Goal: Find specific page/section: Find specific page/section

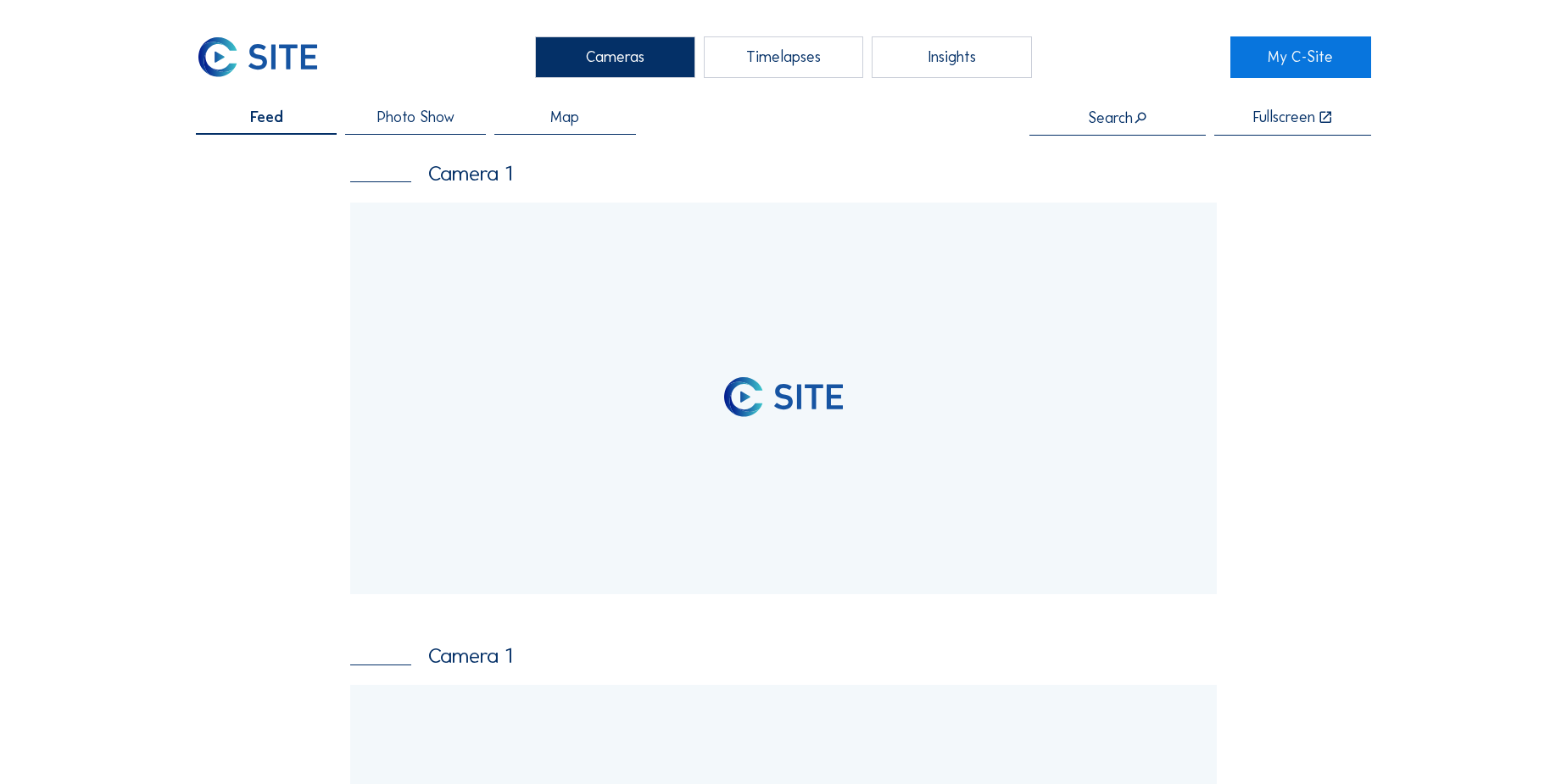
click at [1126, 118] on input "text" at bounding box center [1117, 118] width 176 height 17
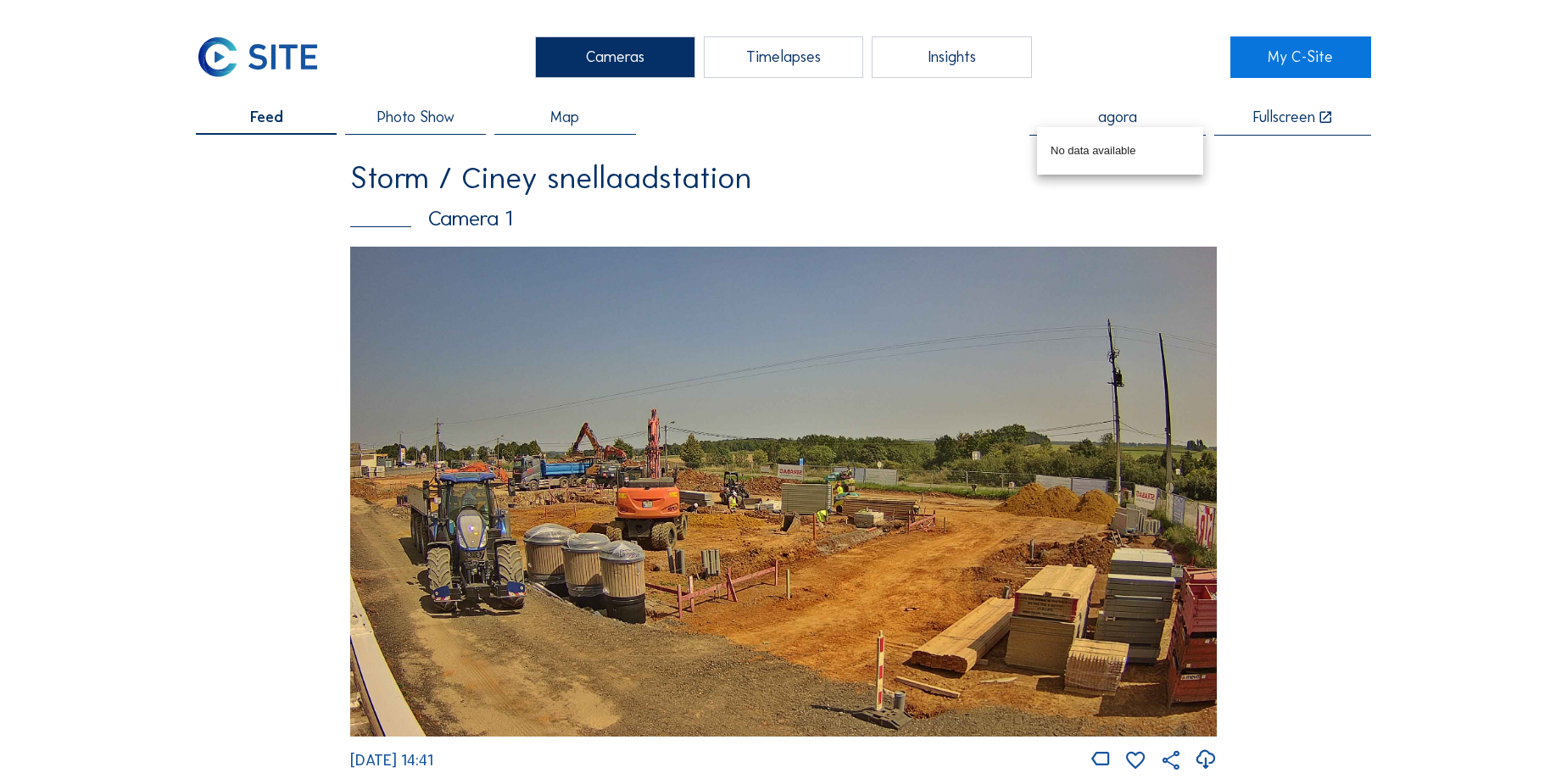
click at [1121, 121] on input "agora" at bounding box center [1117, 118] width 176 height 17
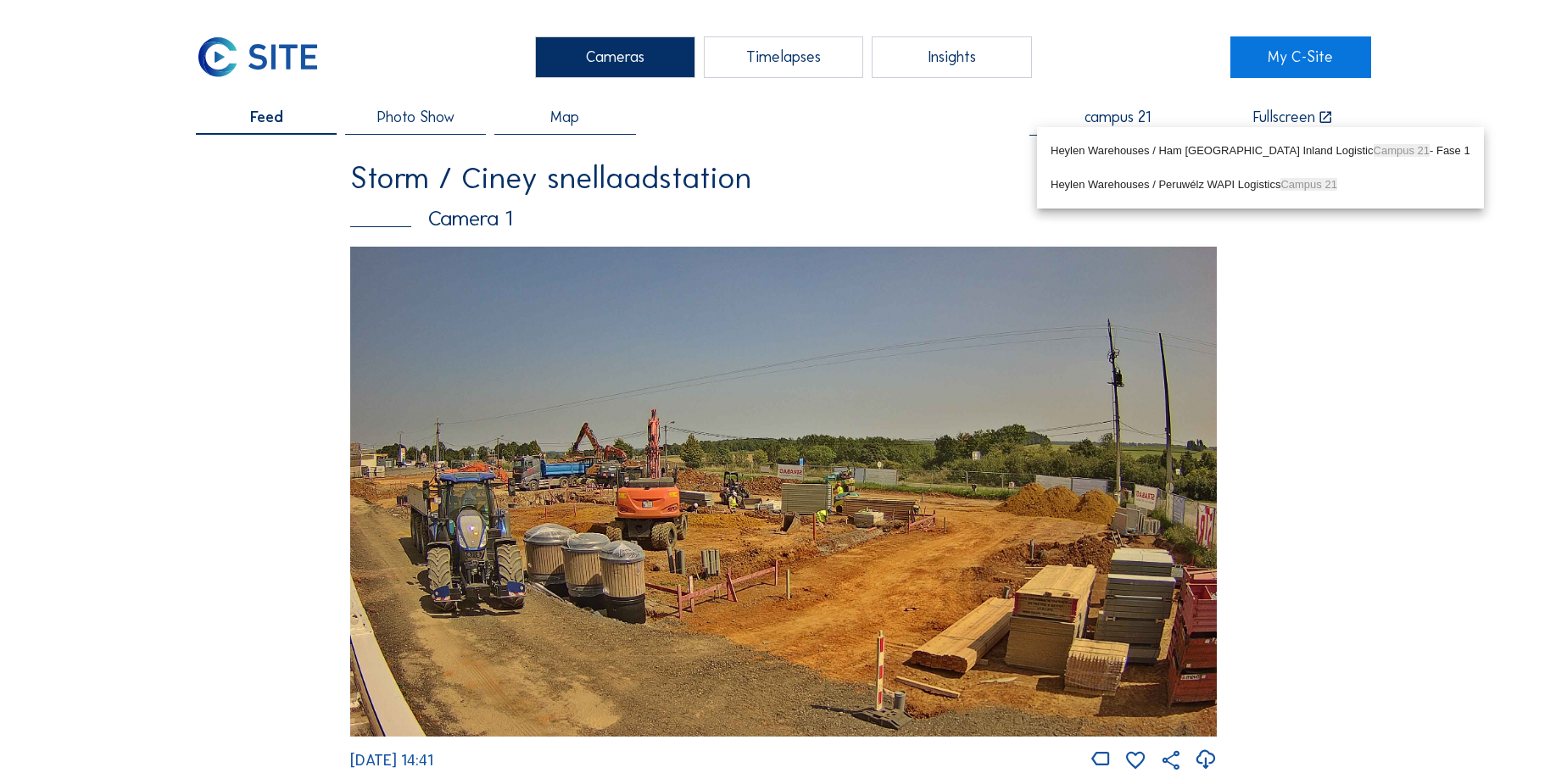
type input "campus 21"
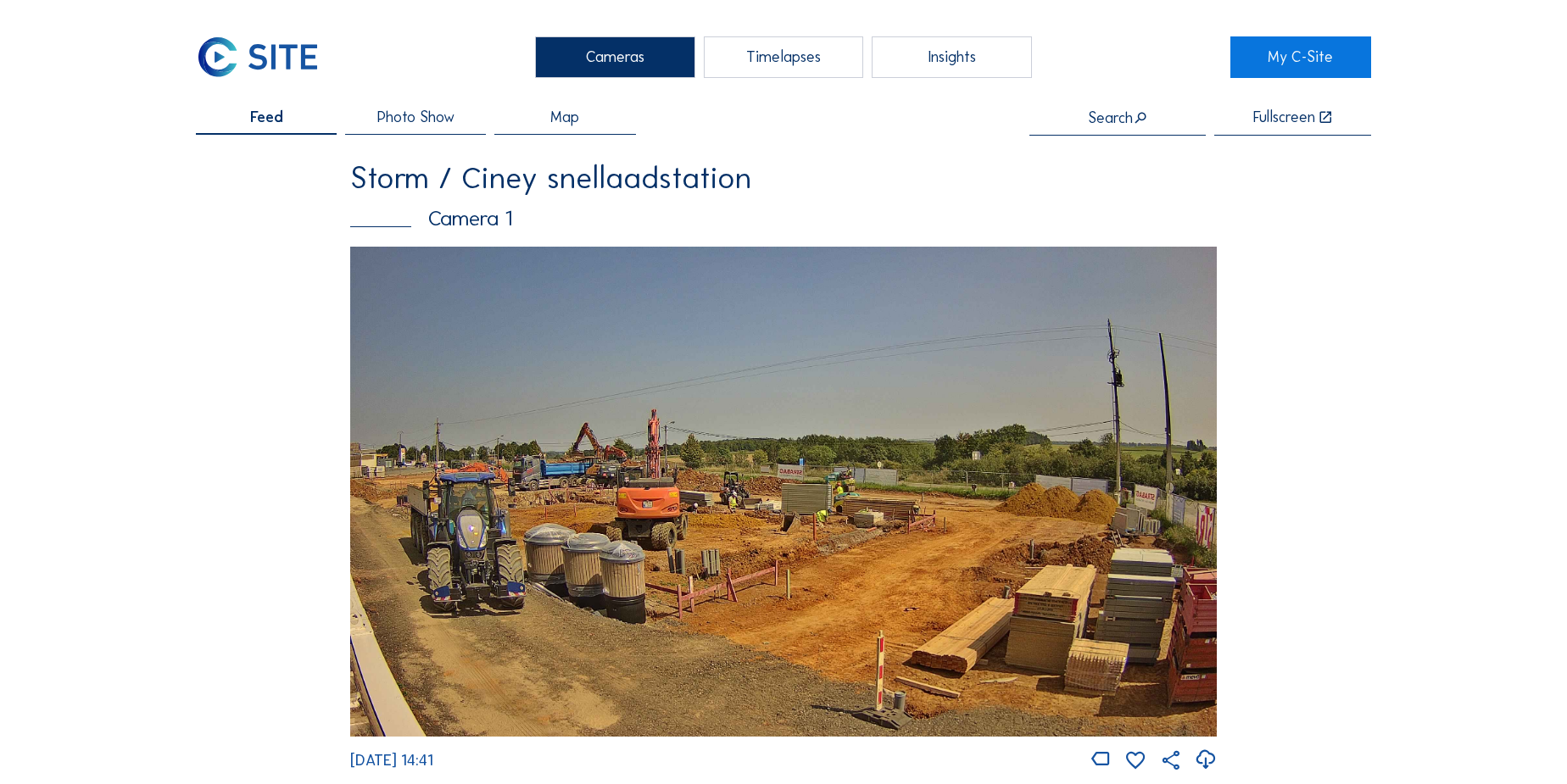
click at [1117, 122] on input "text" at bounding box center [1117, 118] width 176 height 17
click at [1113, 146] on div "MBG / [GEOGRAPHIC_DATA]" at bounding box center [1123, 151] width 146 height 13
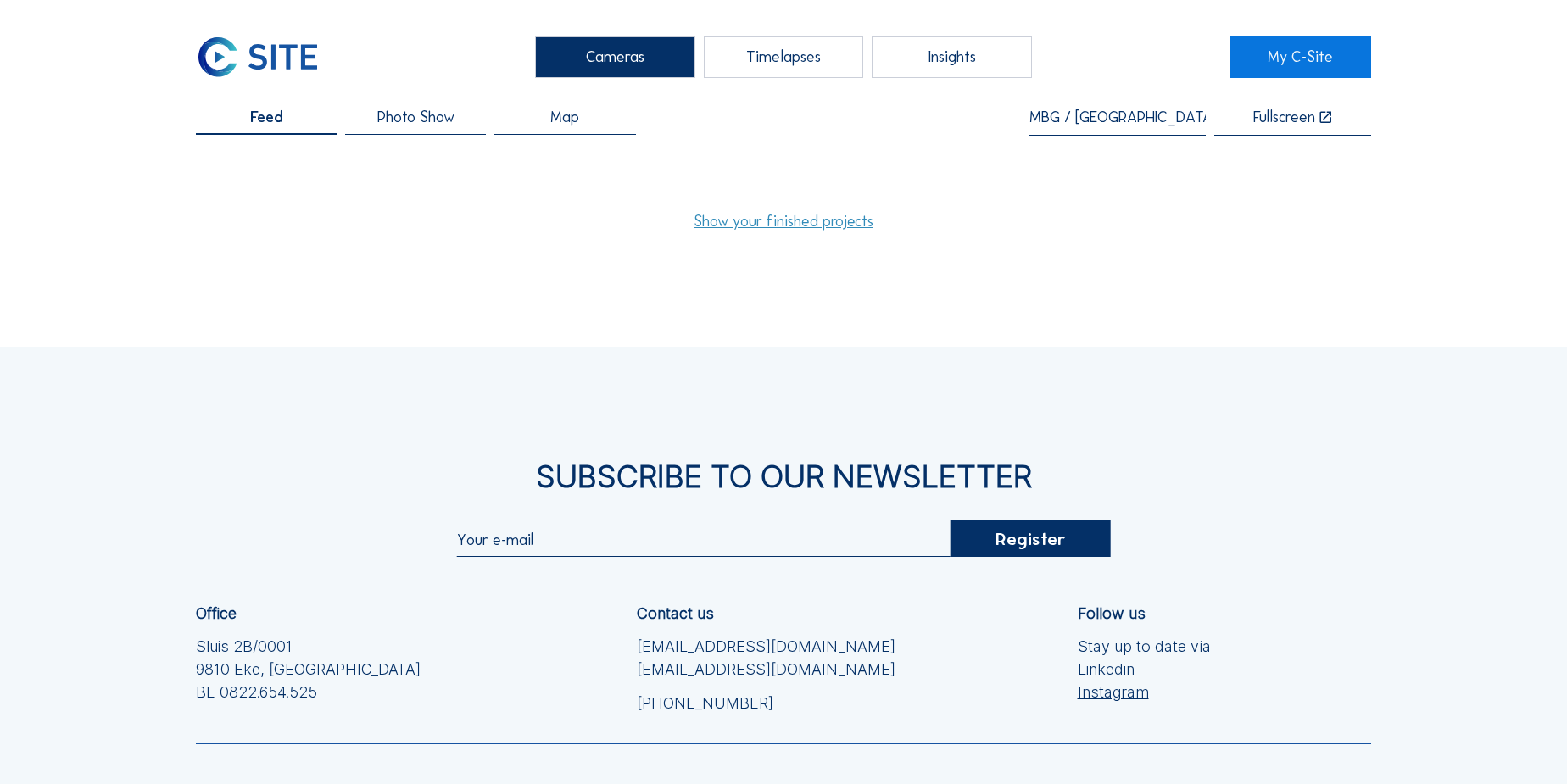
click at [764, 217] on link "Show your finished projects" at bounding box center [784, 221] width 180 height 15
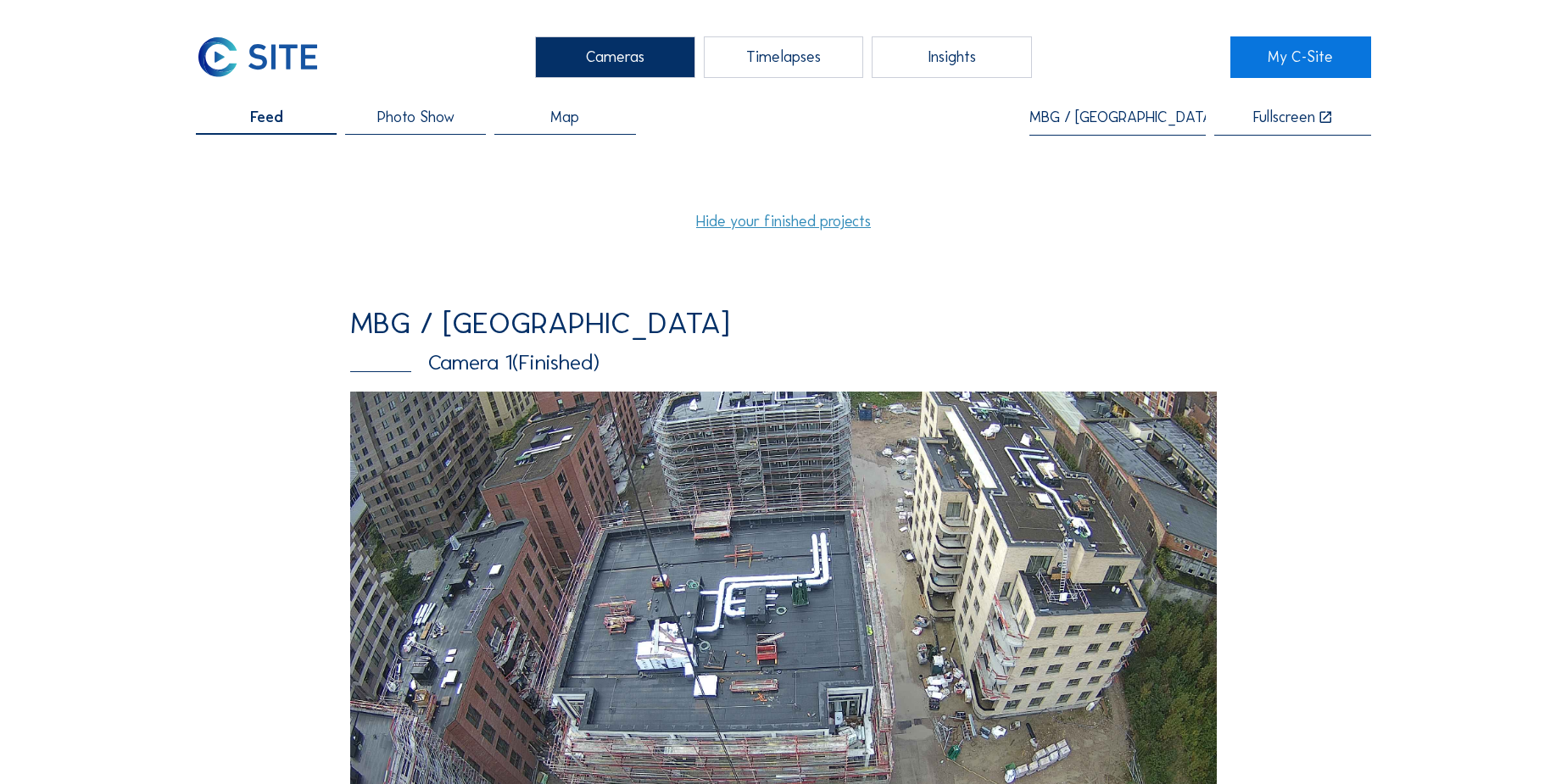
click at [1080, 109] on input "MBG / [GEOGRAPHIC_DATA]" at bounding box center [1117, 118] width 176 height 17
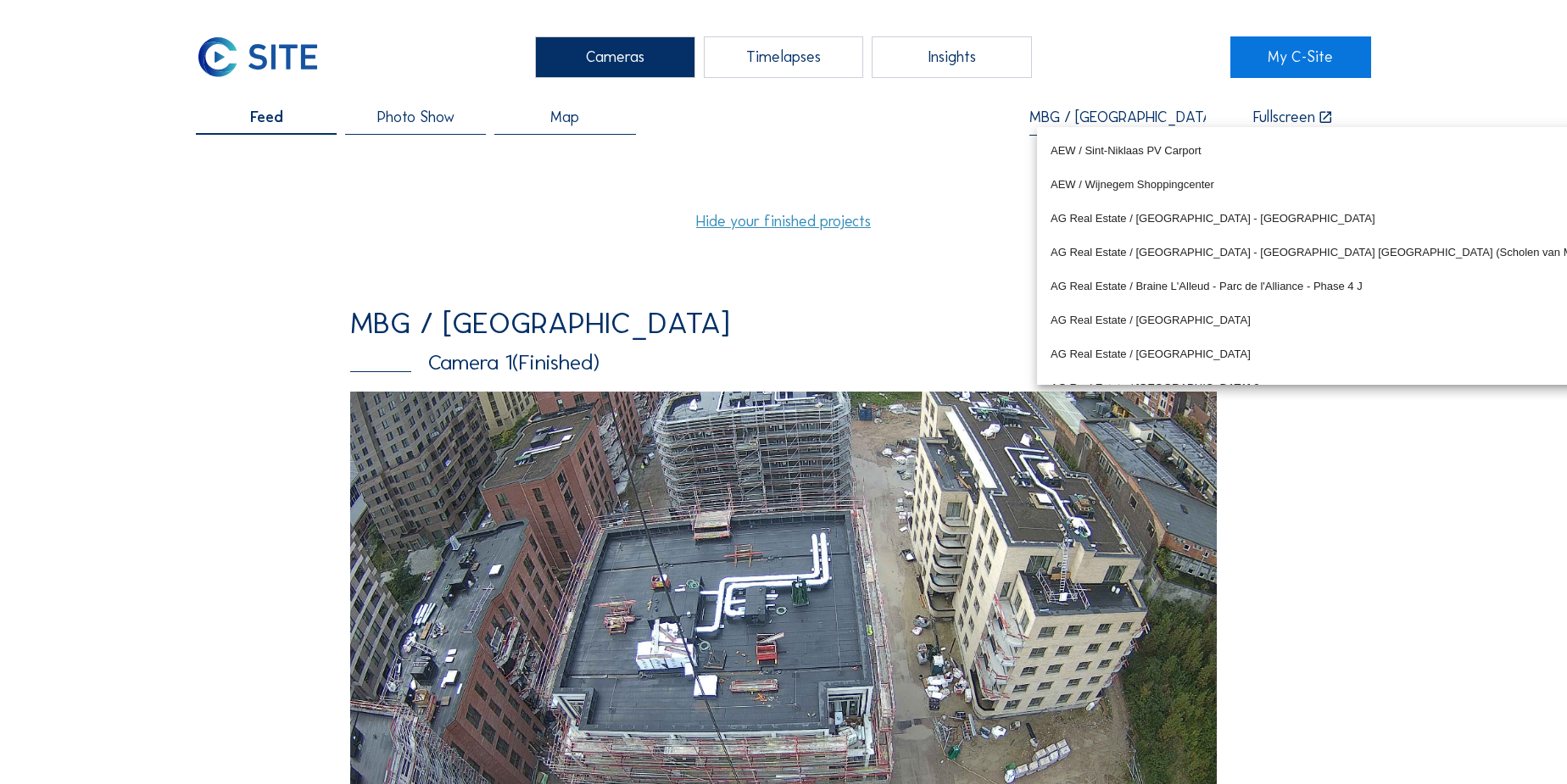
click at [1080, 109] on input "MBG / [GEOGRAPHIC_DATA]" at bounding box center [1117, 118] width 176 height 17
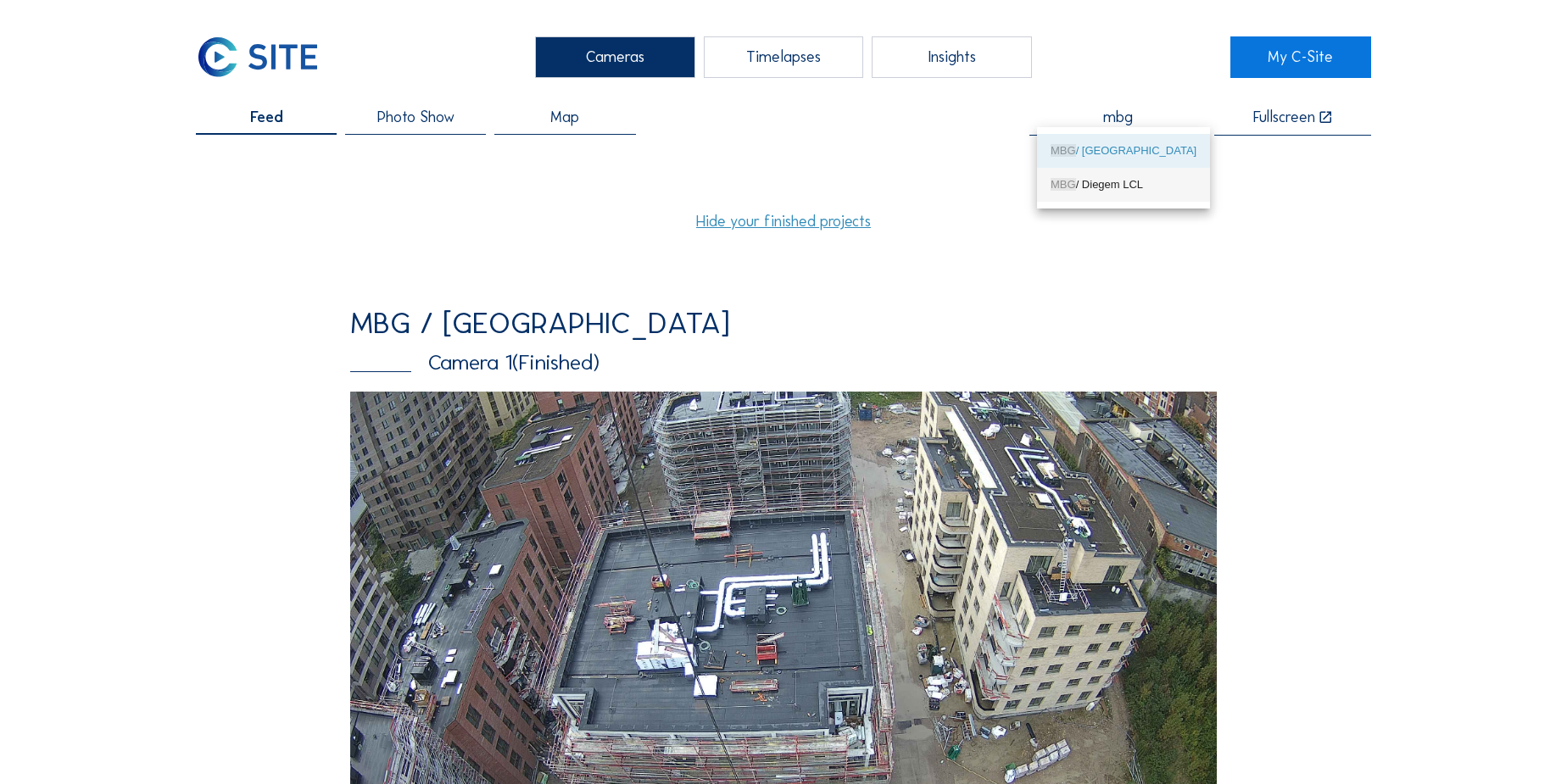
click at [1106, 178] on div "MBG / Diegem LCL" at bounding box center [1123, 185] width 146 height 13
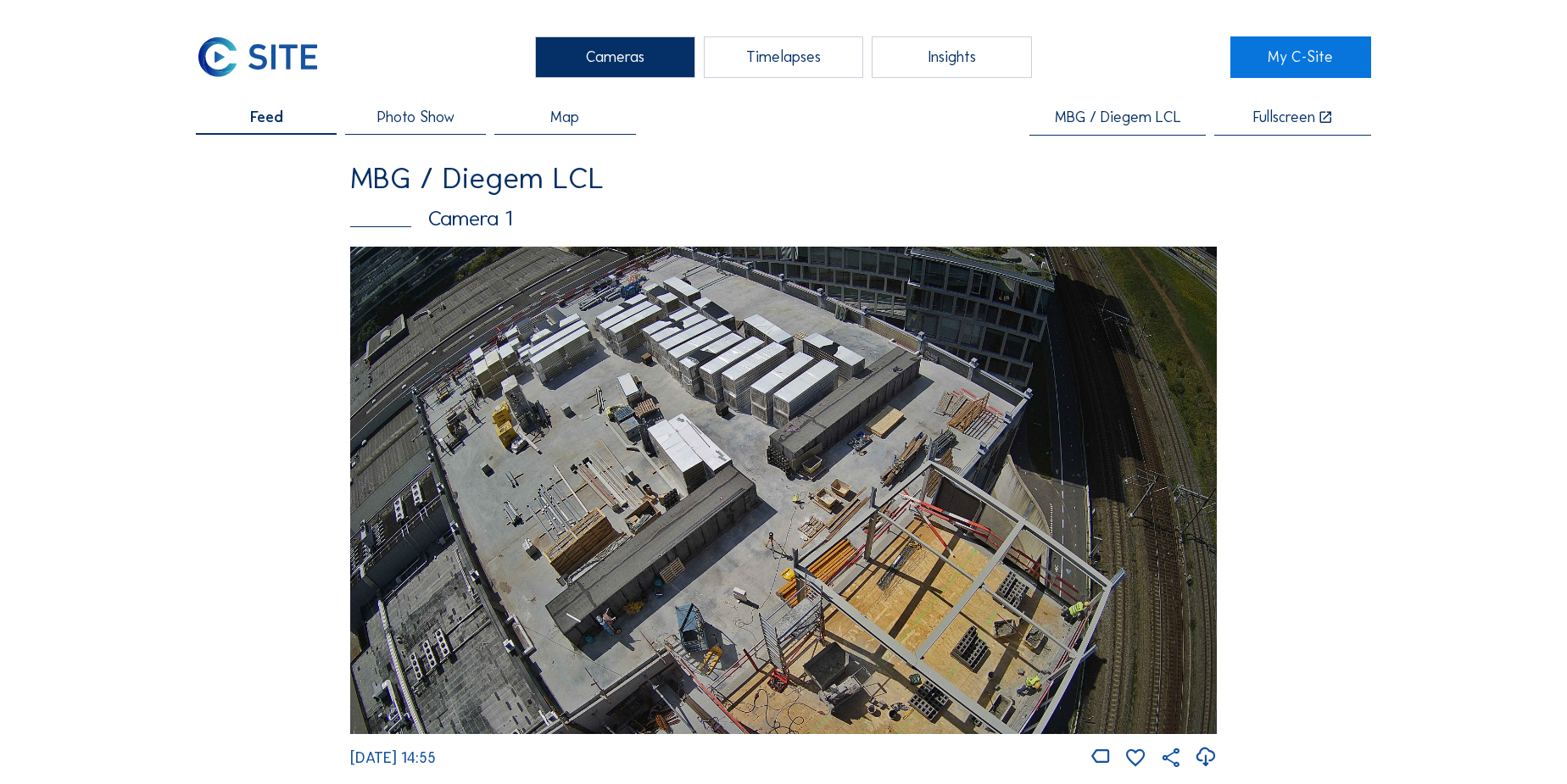
click at [1097, 113] on input "MBG / Diegem LCL" at bounding box center [1117, 118] width 176 height 17
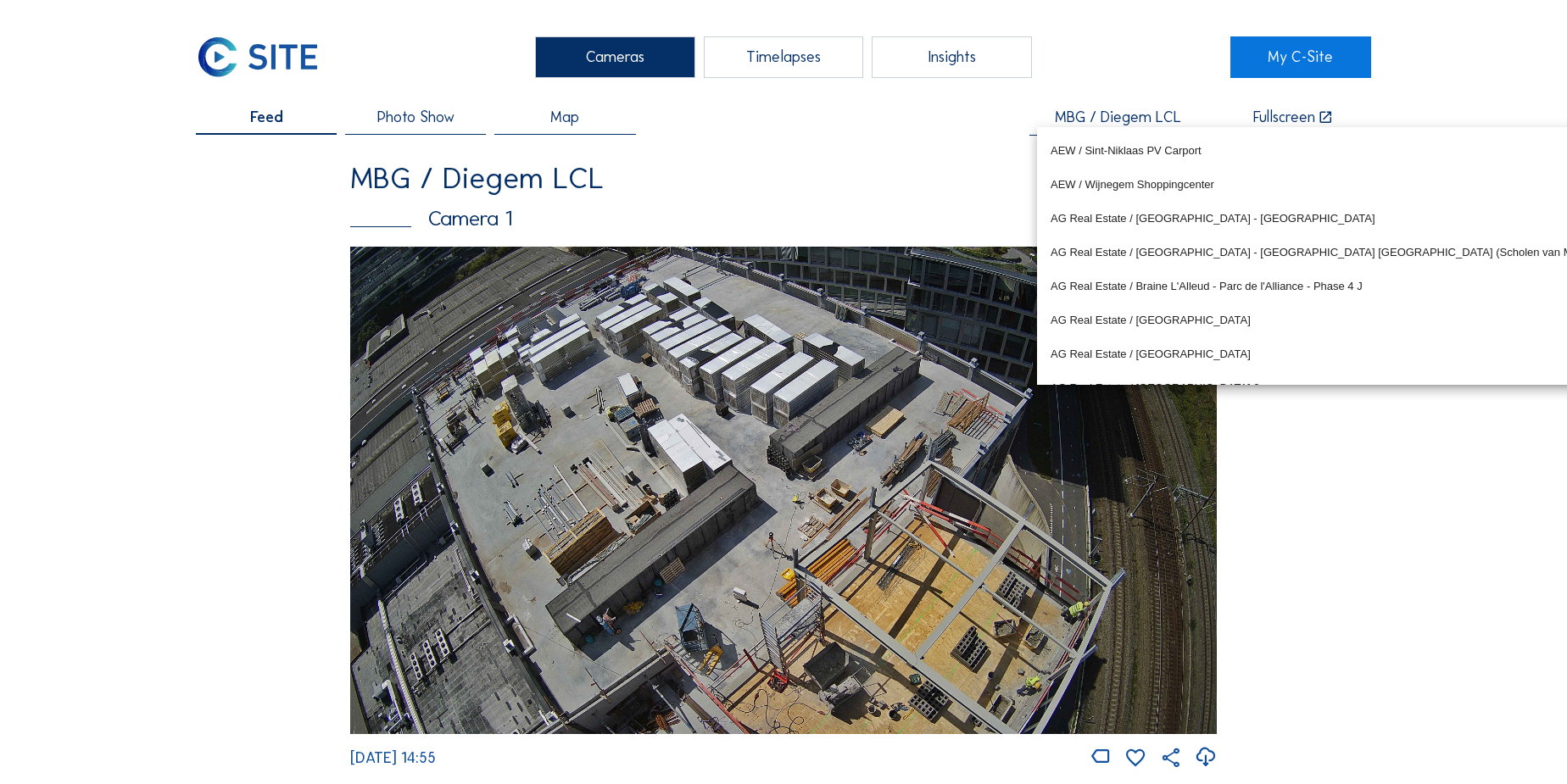
click at [1097, 113] on input "MBG / Diegem LCL" at bounding box center [1117, 118] width 176 height 17
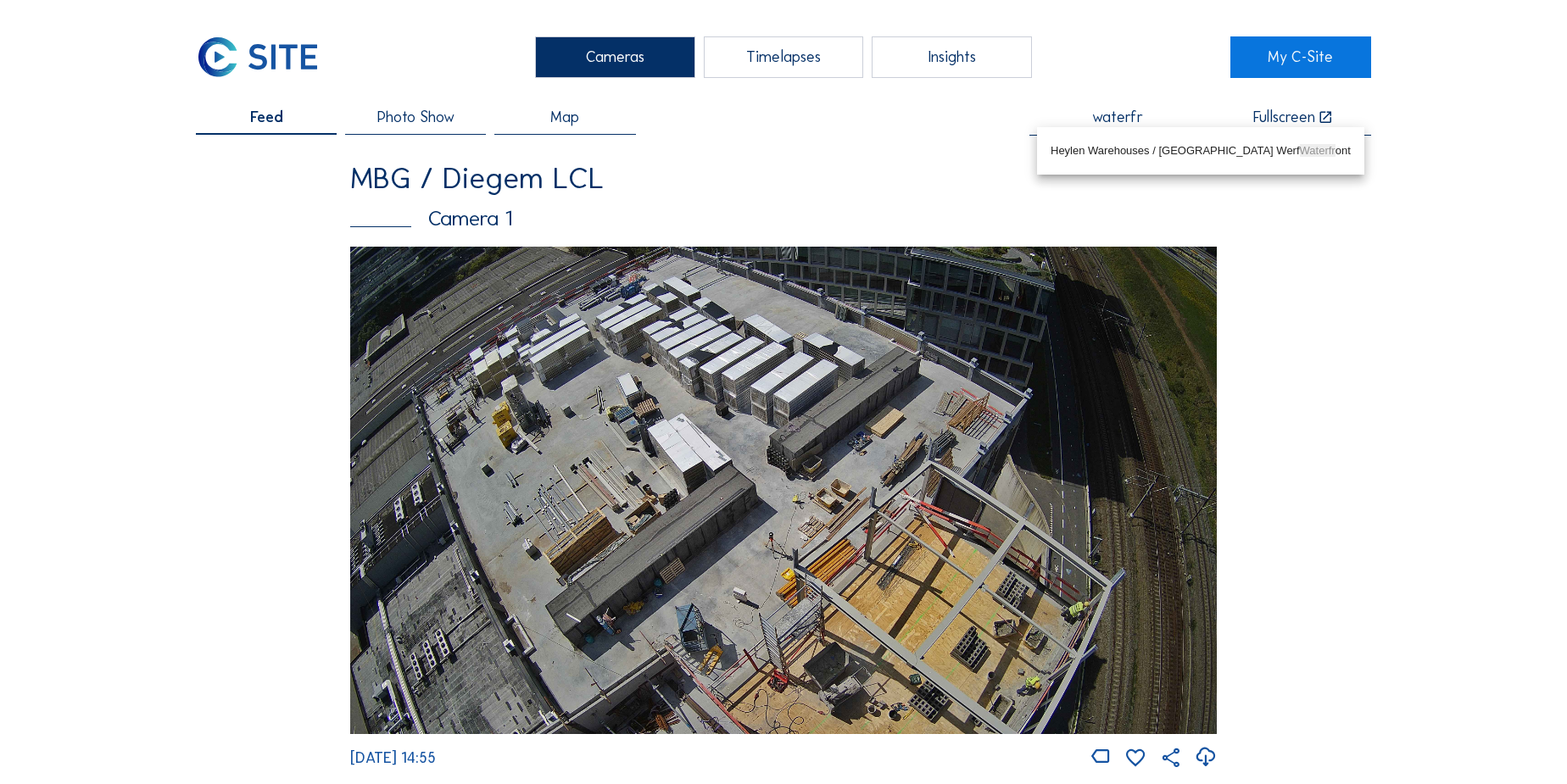
click at [1108, 122] on input "waterfr" at bounding box center [1117, 118] width 176 height 17
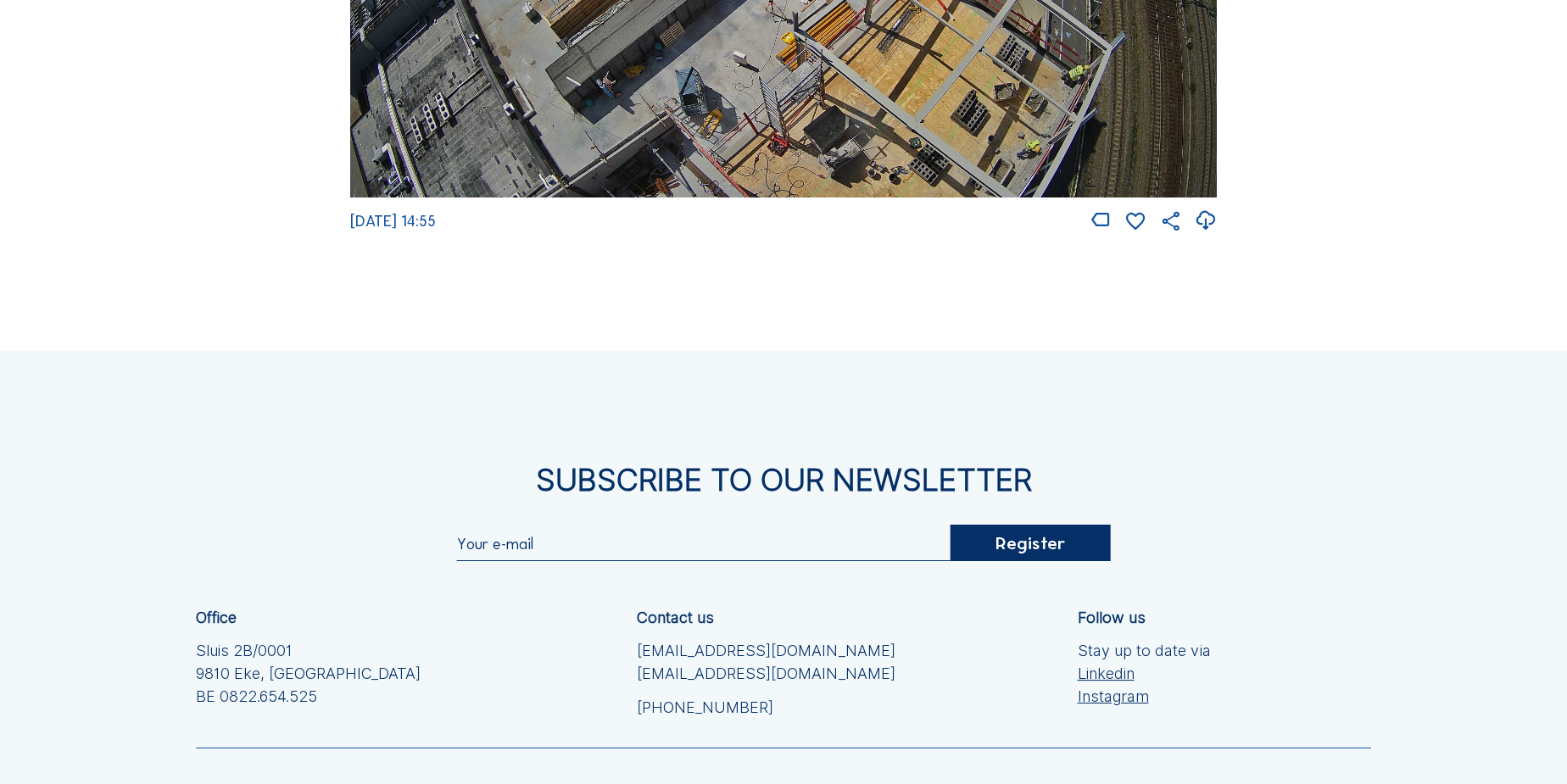
scroll to position [616, 0]
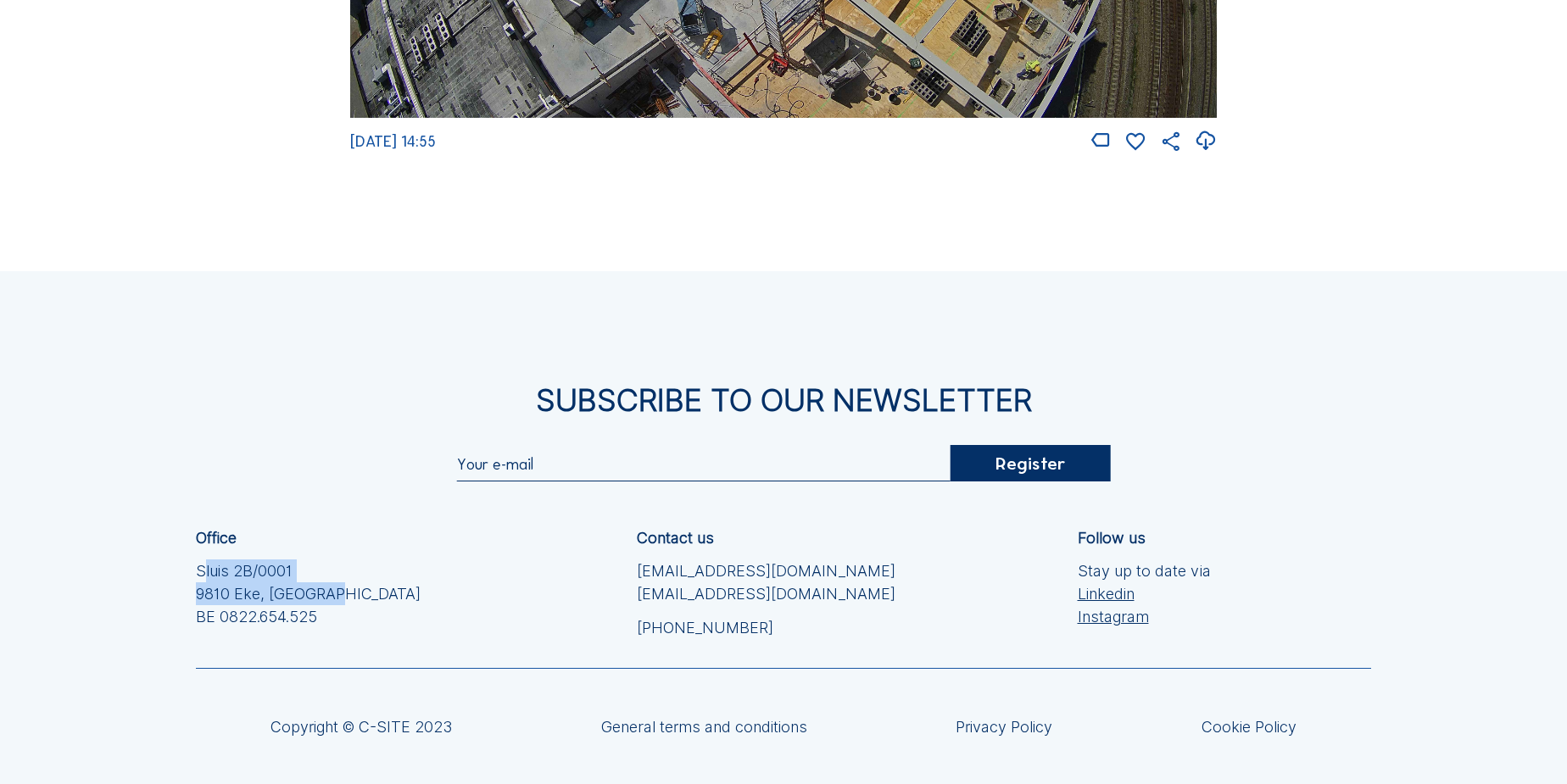
drag, startPoint x: 195, startPoint y: 580, endPoint x: 343, endPoint y: 605, distance: 150.1
click at [343, 605] on div "Subscribe to our newsletter Register Office Sluis 2B/0001 [GEOGRAPHIC_DATA] [PH…" at bounding box center [784, 581] width 1567 height 620
type input "MBG / Diegem LCL"
copy div "Sluis 2B/0001 9810 Eke, [GEOGRAPHIC_DATA]"
